Goal: Information Seeking & Learning: Learn about a topic

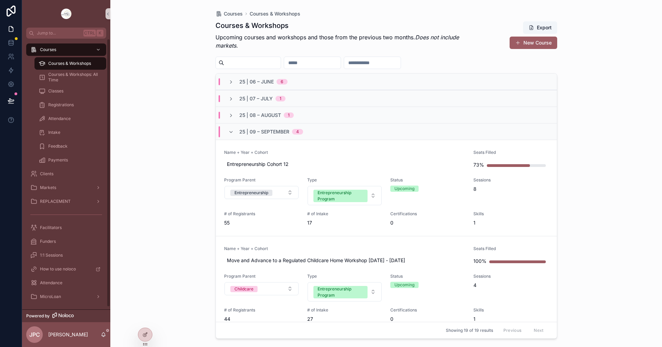
click at [80, 62] on span "Courses & Workshops" at bounding box center [69, 64] width 43 height 6
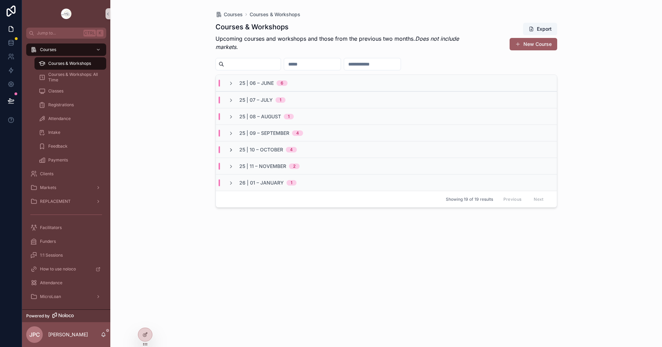
click at [230, 150] on icon "scrollable content" at bounding box center [231, 150] width 6 height 6
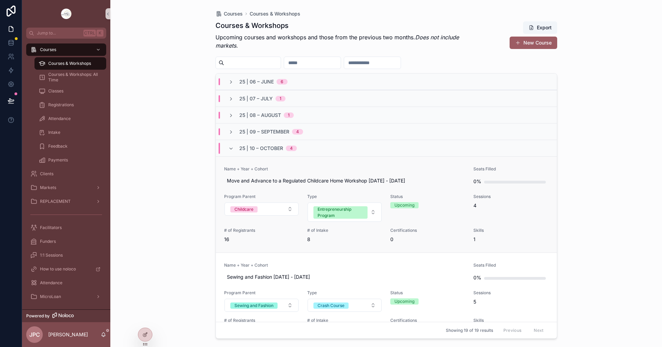
click at [310, 170] on span "Name + Year + Cohort" at bounding box center [344, 169] width 241 height 6
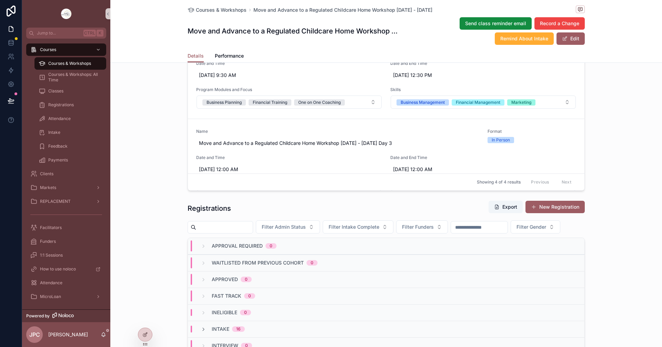
scroll to position [620, 0]
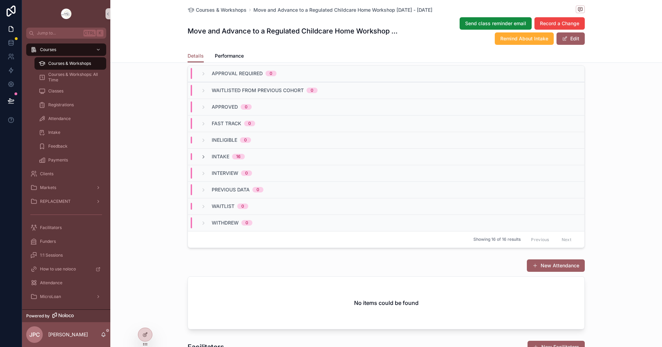
drag, startPoint x: 199, startPoint y: 175, endPoint x: 183, endPoint y: 223, distance: 50.9
click at [199, 165] on div "Intake 16" at bounding box center [386, 156] width 396 height 17
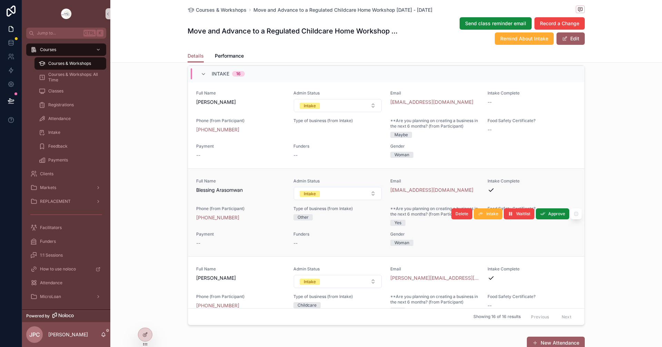
scroll to position [241, 0]
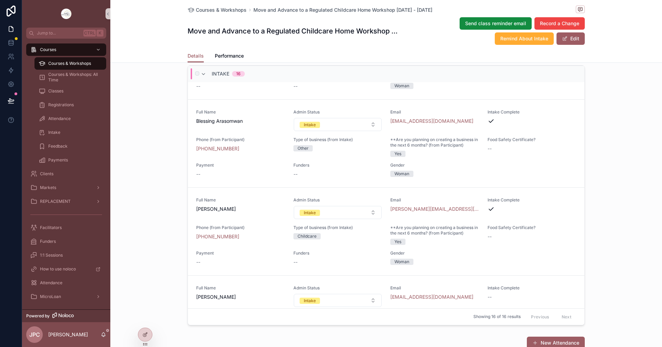
click at [197, 79] on div "scrollable content" at bounding box center [196, 73] width 8 height 11
click at [201, 77] on icon "scrollable content" at bounding box center [204, 74] width 6 height 6
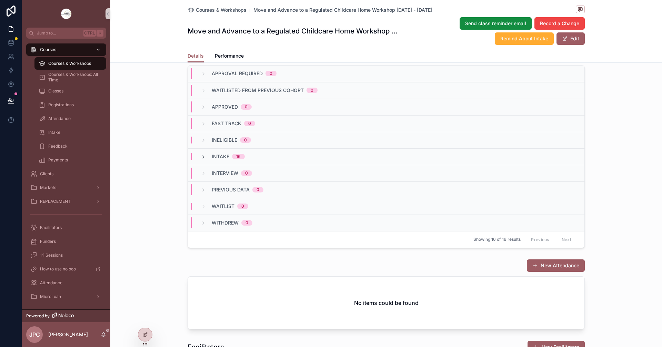
scroll to position [0, 0]
